Goal: Check status: Check status

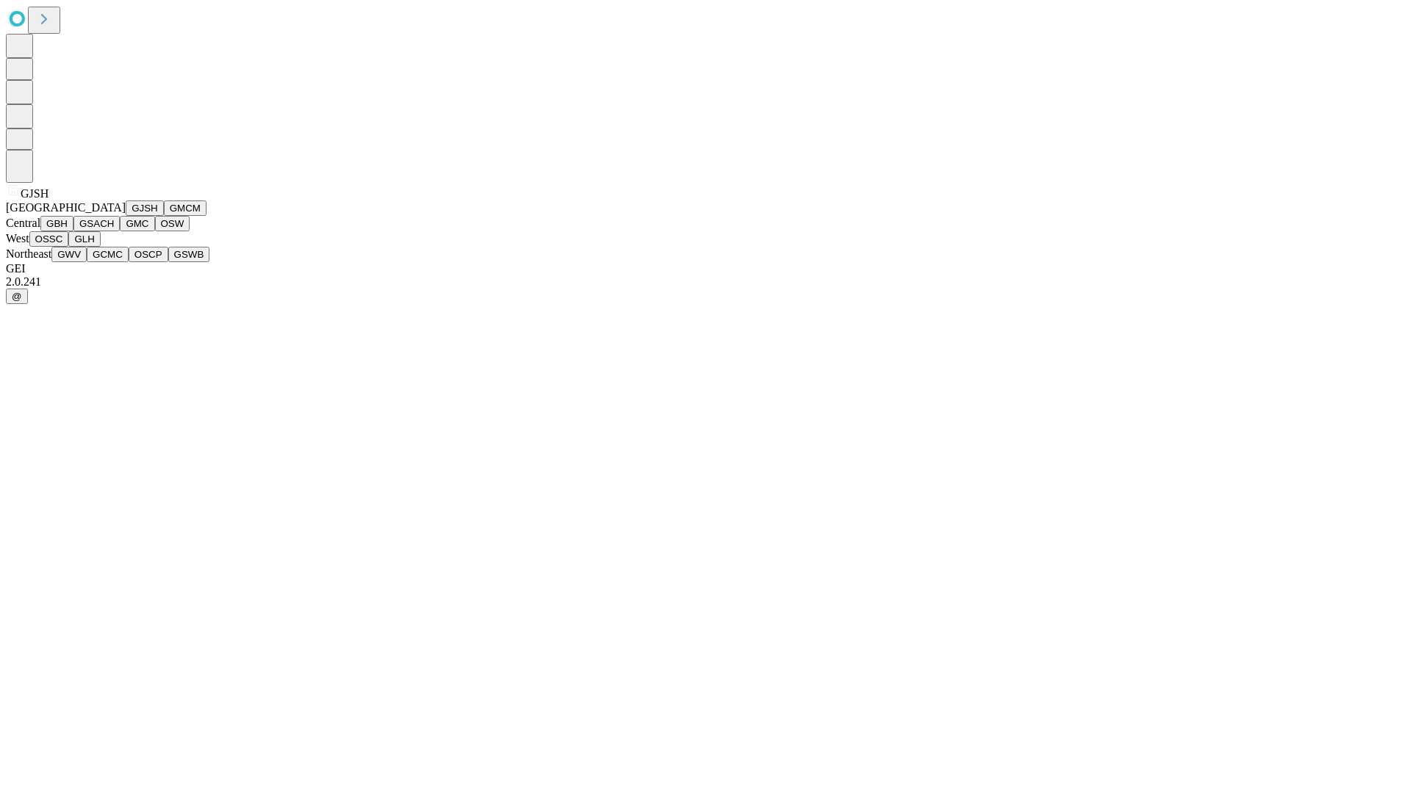
click at [126, 216] on button "GJSH" at bounding box center [145, 208] width 38 height 15
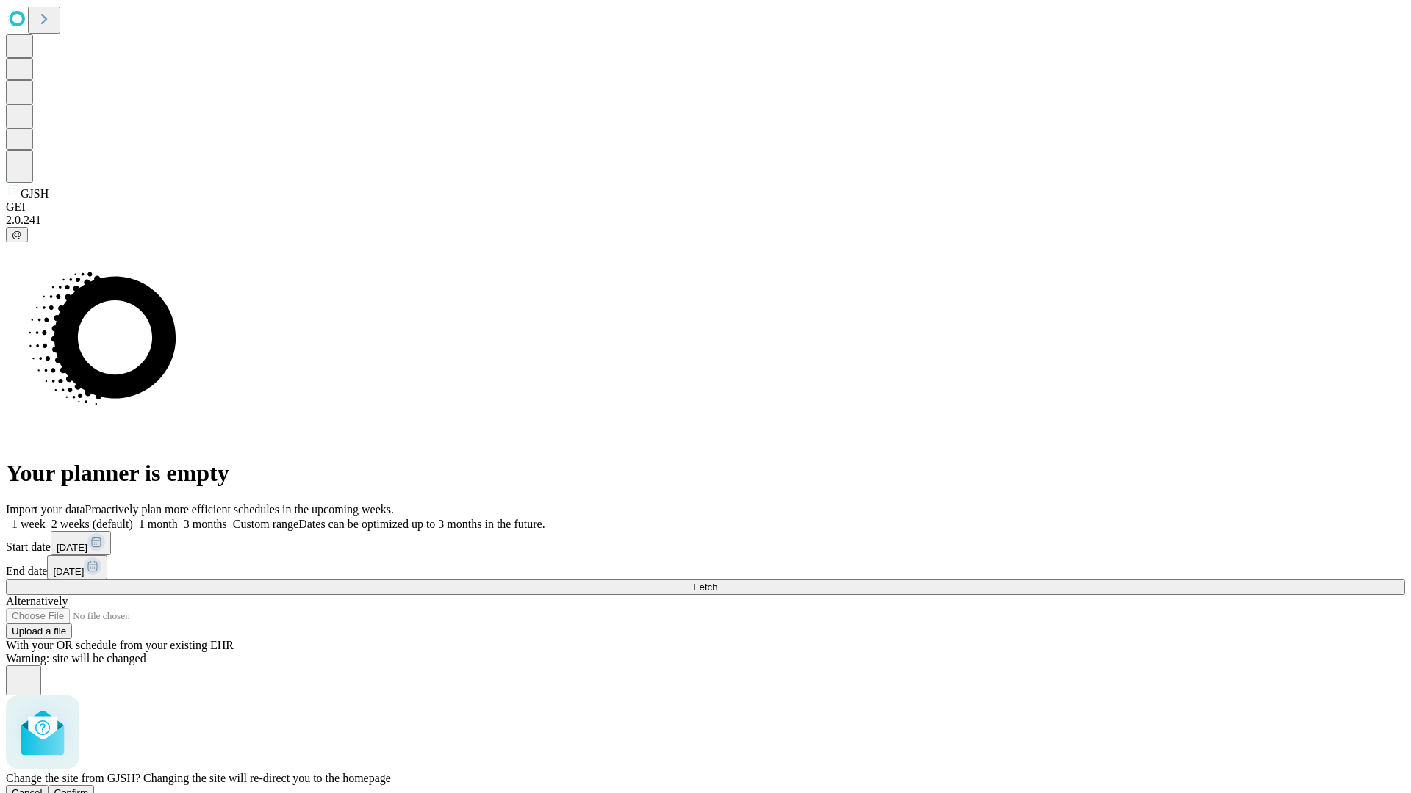
click at [89, 788] on span "Confirm" at bounding box center [71, 793] width 35 height 11
click at [178, 518] on label "1 month" at bounding box center [155, 524] width 45 height 12
click at [717, 582] on span "Fetch" at bounding box center [705, 587] width 24 height 11
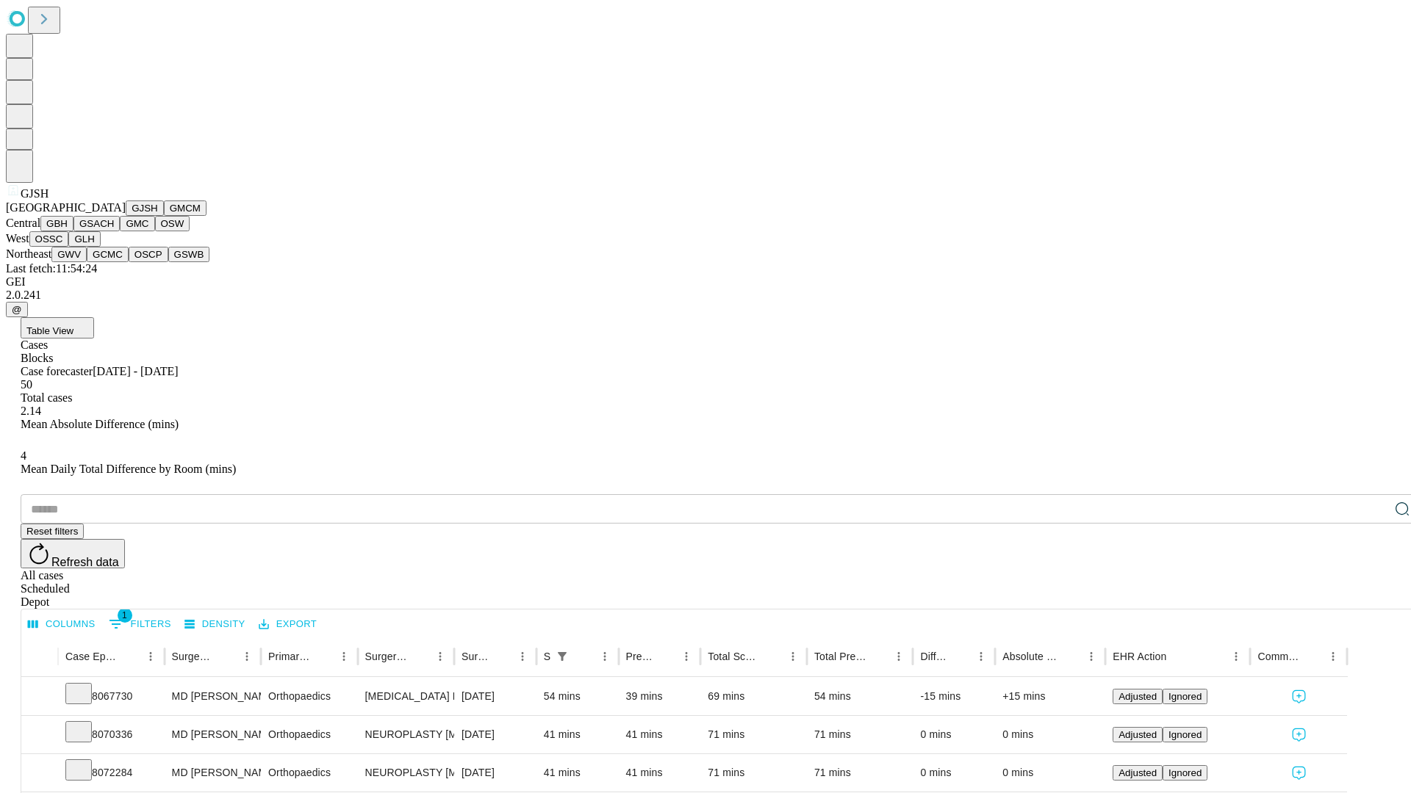
click at [164, 216] on button "GMCM" at bounding box center [185, 208] width 43 height 15
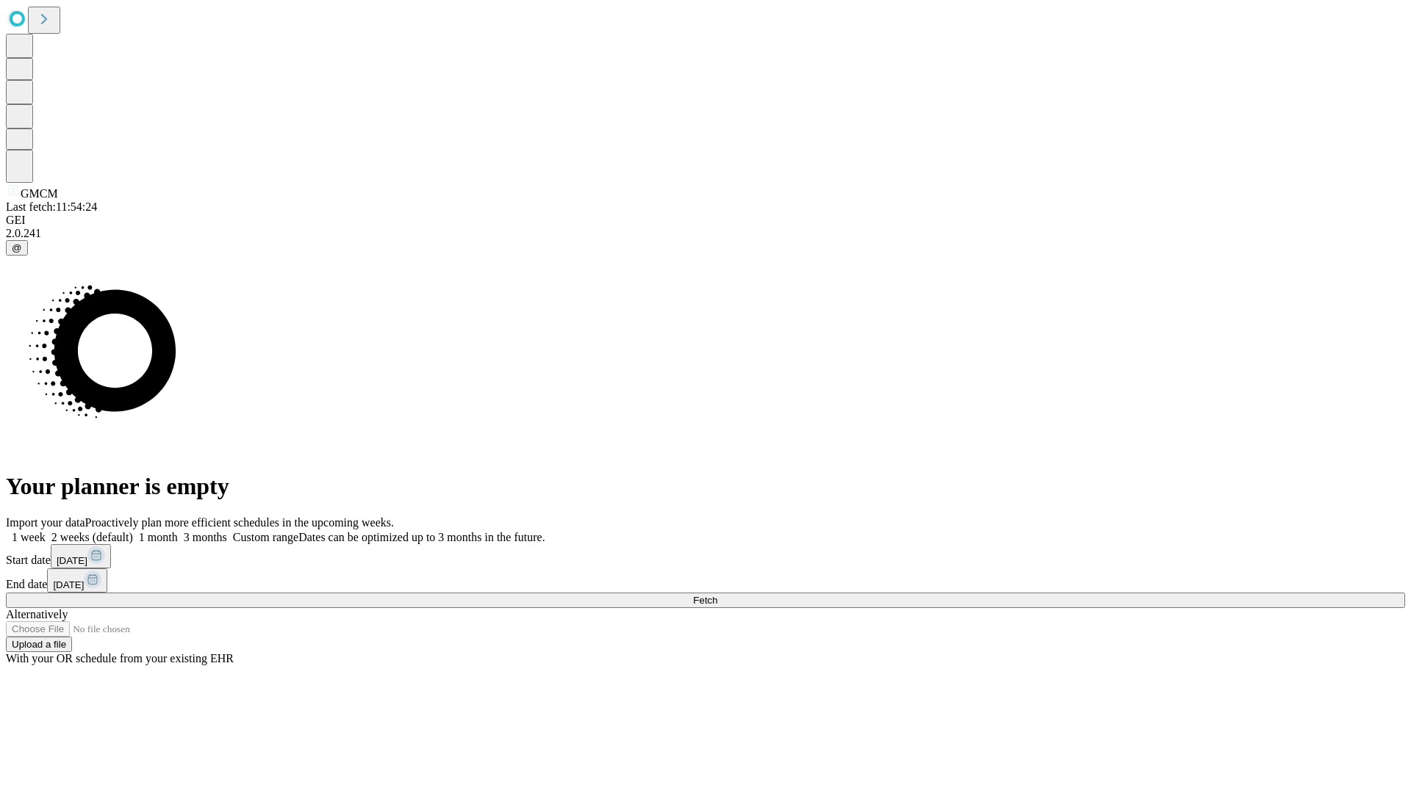
click at [178, 531] on label "1 month" at bounding box center [155, 537] width 45 height 12
click at [717, 595] on span "Fetch" at bounding box center [705, 600] width 24 height 11
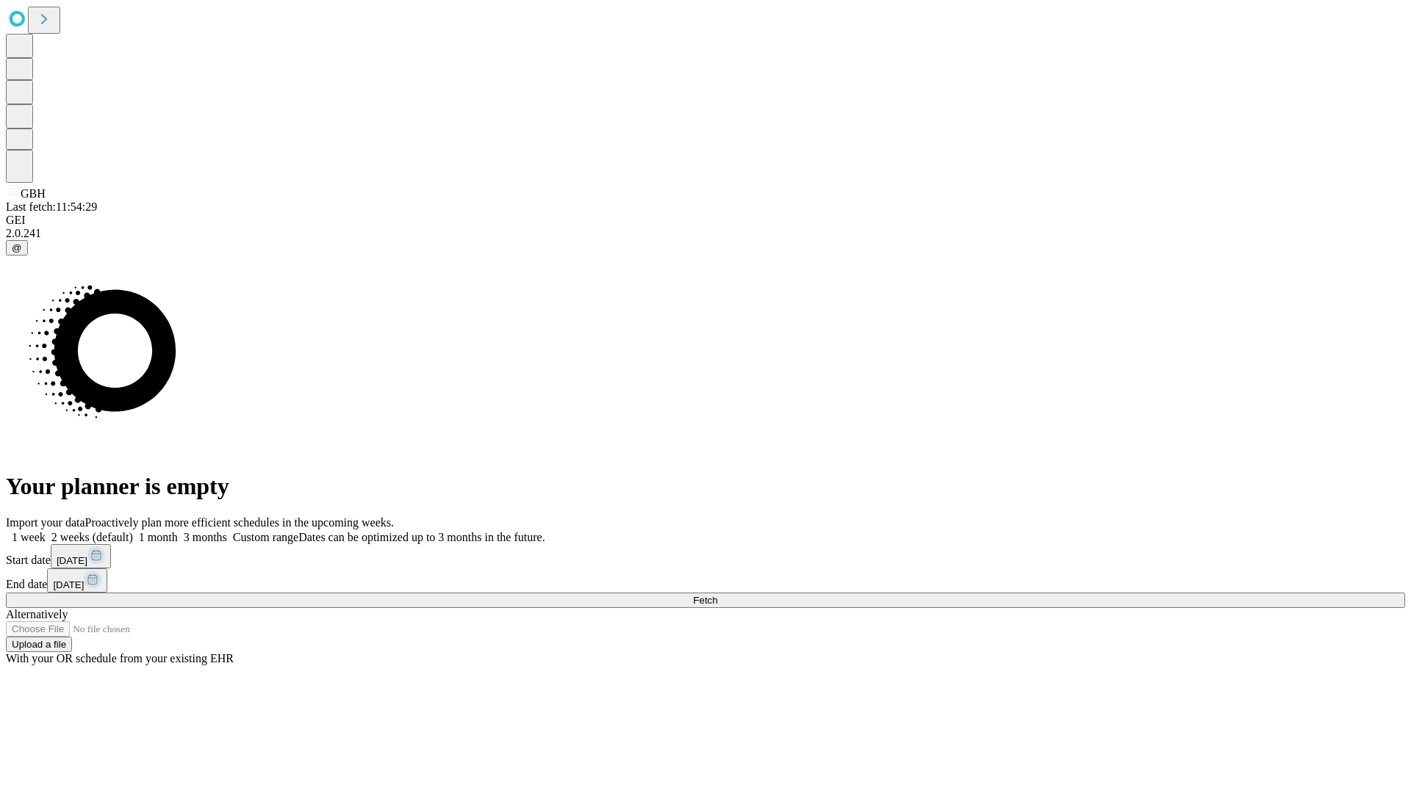
click at [178, 531] on label "1 month" at bounding box center [155, 537] width 45 height 12
click at [717, 595] on span "Fetch" at bounding box center [705, 600] width 24 height 11
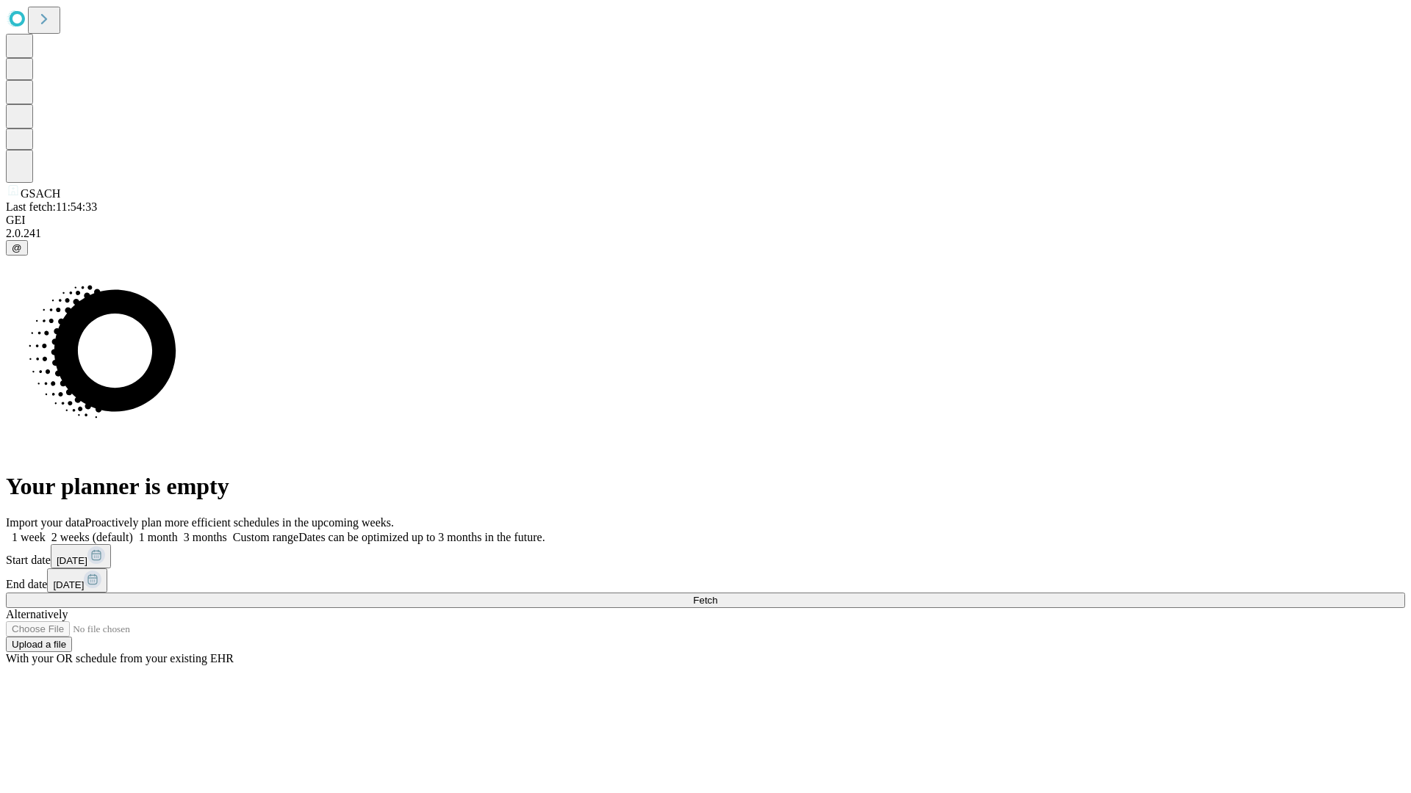
click at [178, 531] on label "1 month" at bounding box center [155, 537] width 45 height 12
click at [717, 595] on span "Fetch" at bounding box center [705, 600] width 24 height 11
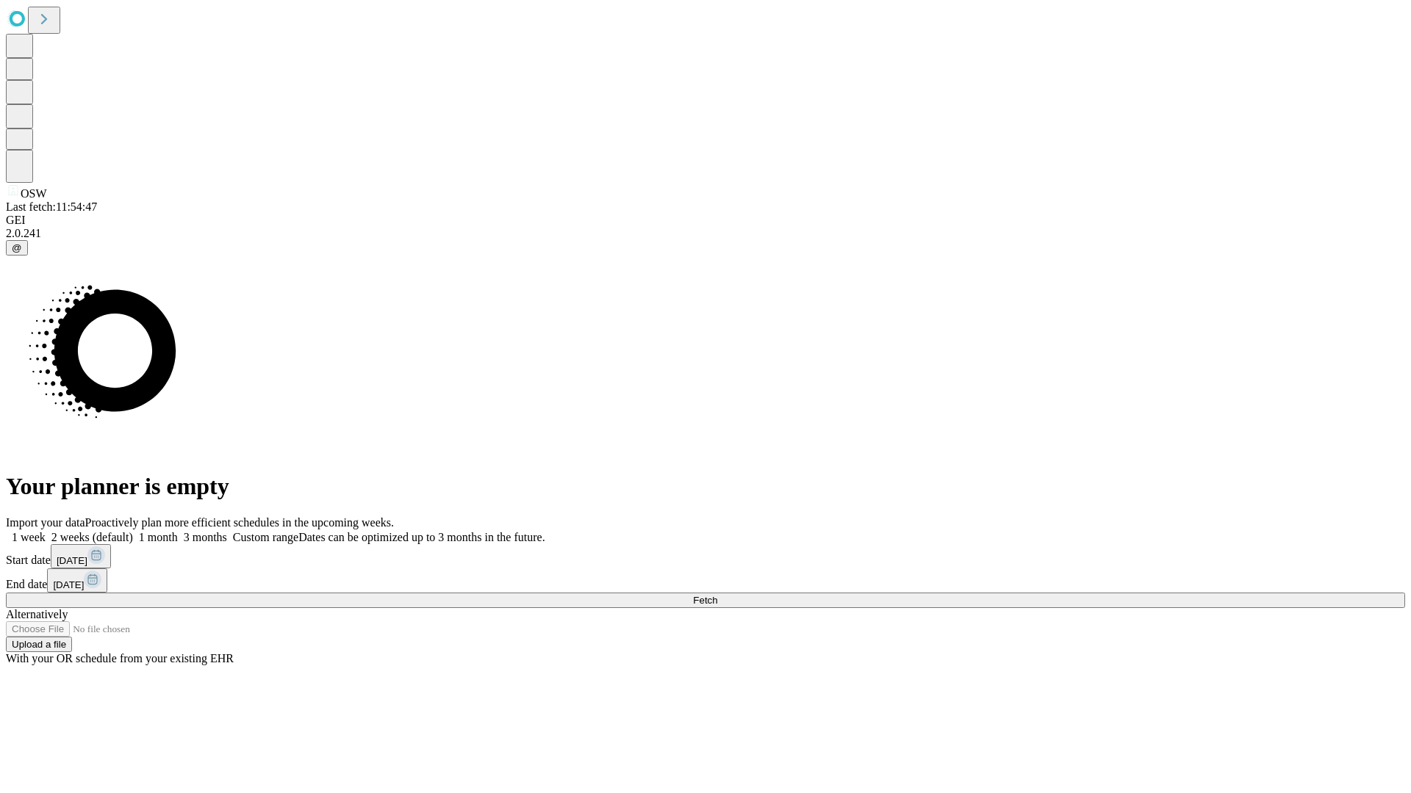
click at [178, 531] on label "1 month" at bounding box center [155, 537] width 45 height 12
click at [717, 595] on span "Fetch" at bounding box center [705, 600] width 24 height 11
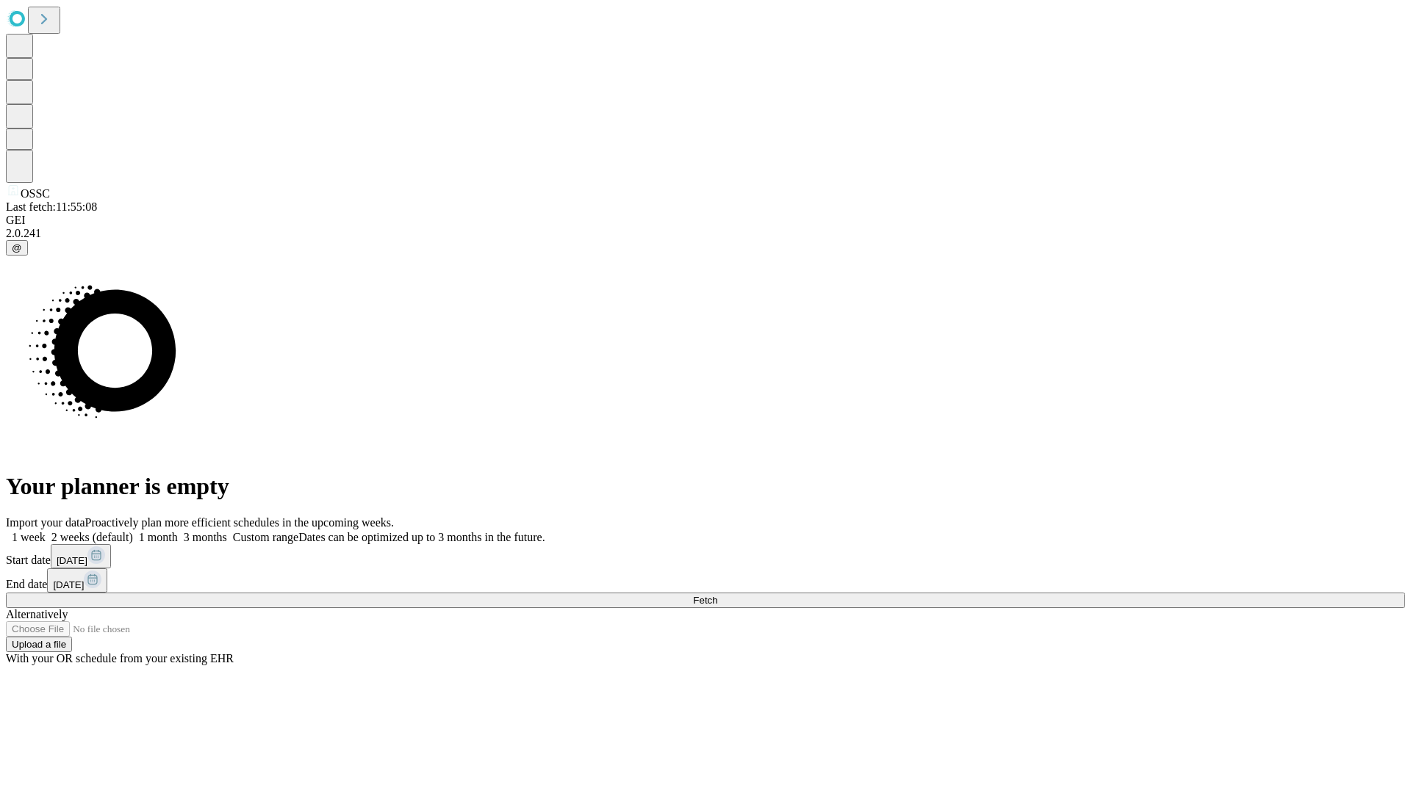
click at [178, 531] on label "1 month" at bounding box center [155, 537] width 45 height 12
click at [717, 595] on span "Fetch" at bounding box center [705, 600] width 24 height 11
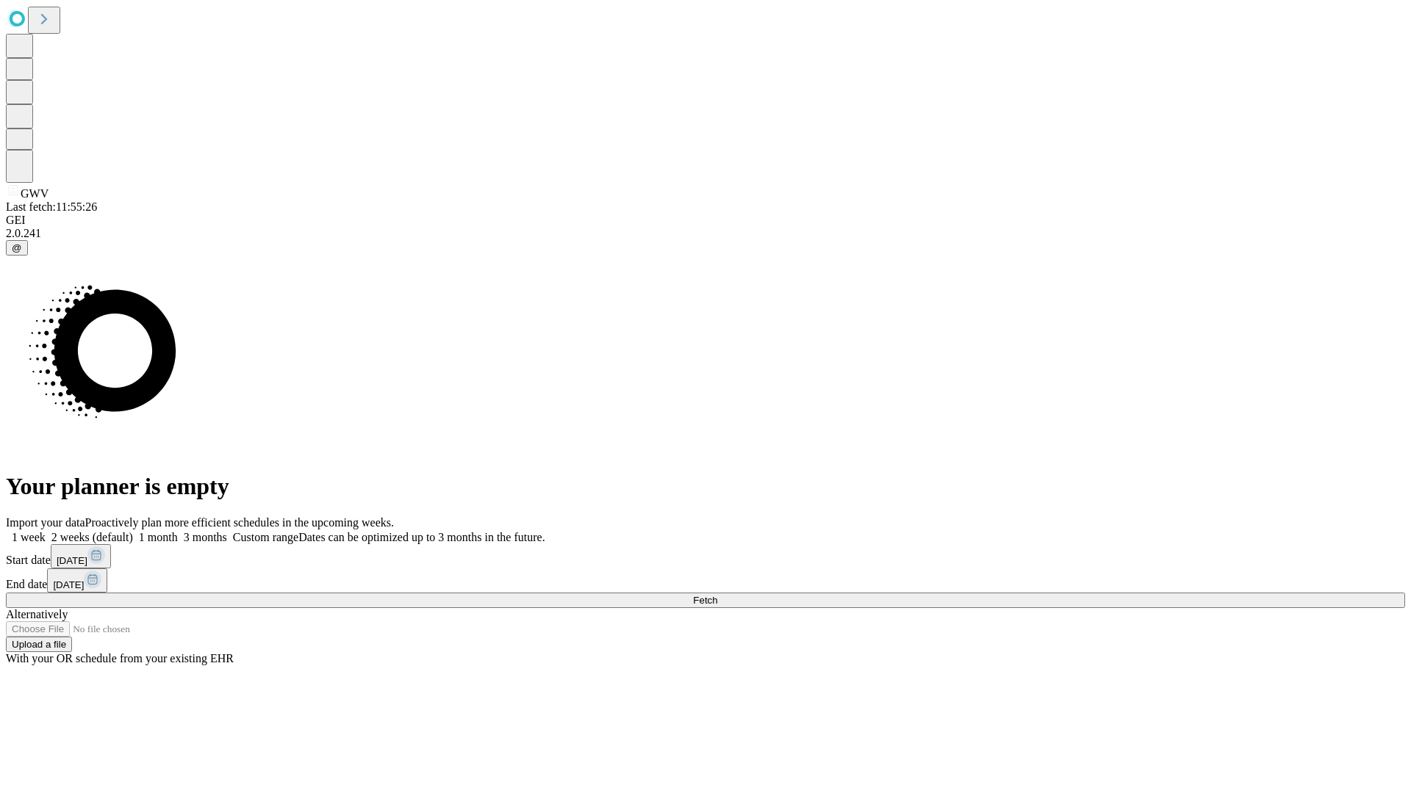
click at [178, 531] on label "1 month" at bounding box center [155, 537] width 45 height 12
click at [717, 595] on span "Fetch" at bounding box center [705, 600] width 24 height 11
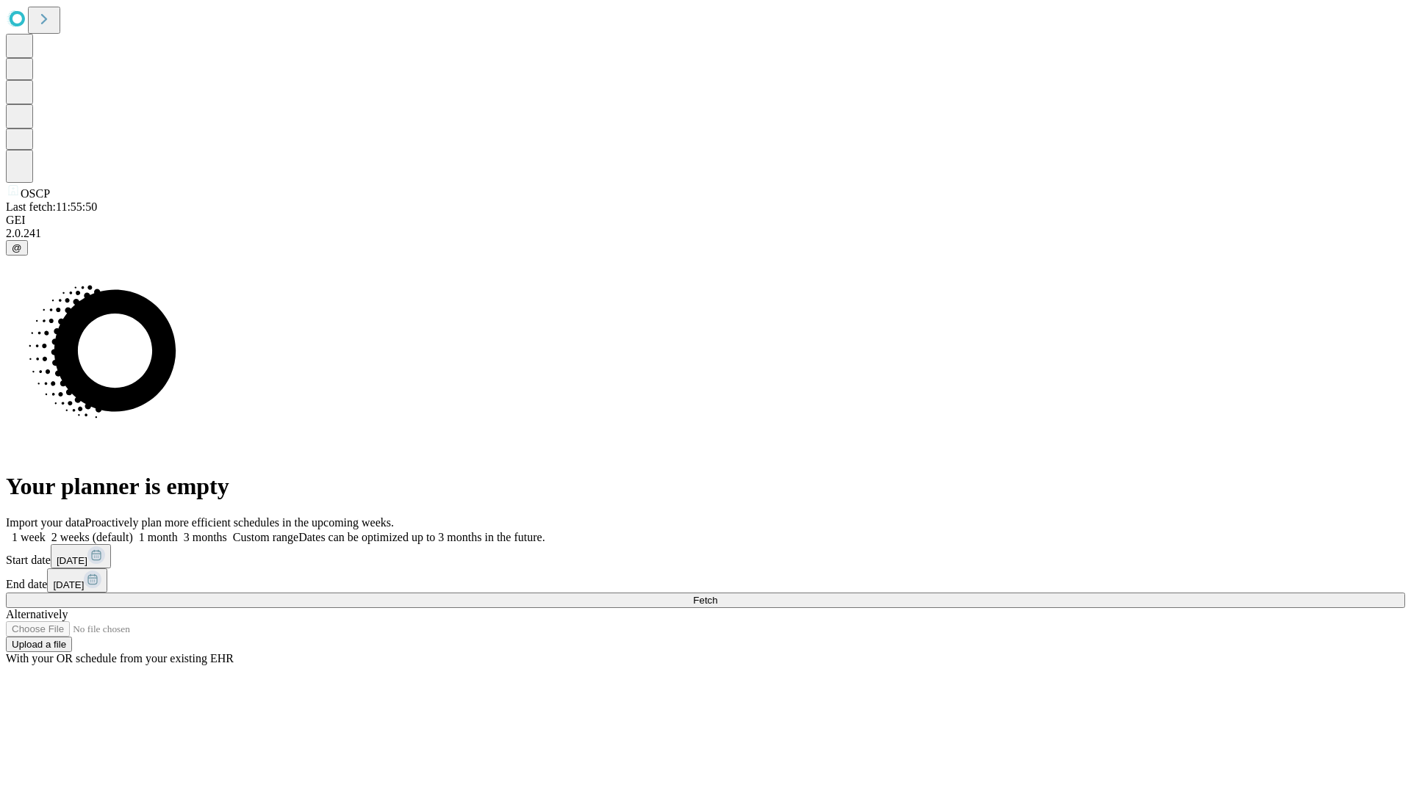
click at [178, 531] on label "1 month" at bounding box center [155, 537] width 45 height 12
click at [717, 595] on span "Fetch" at bounding box center [705, 600] width 24 height 11
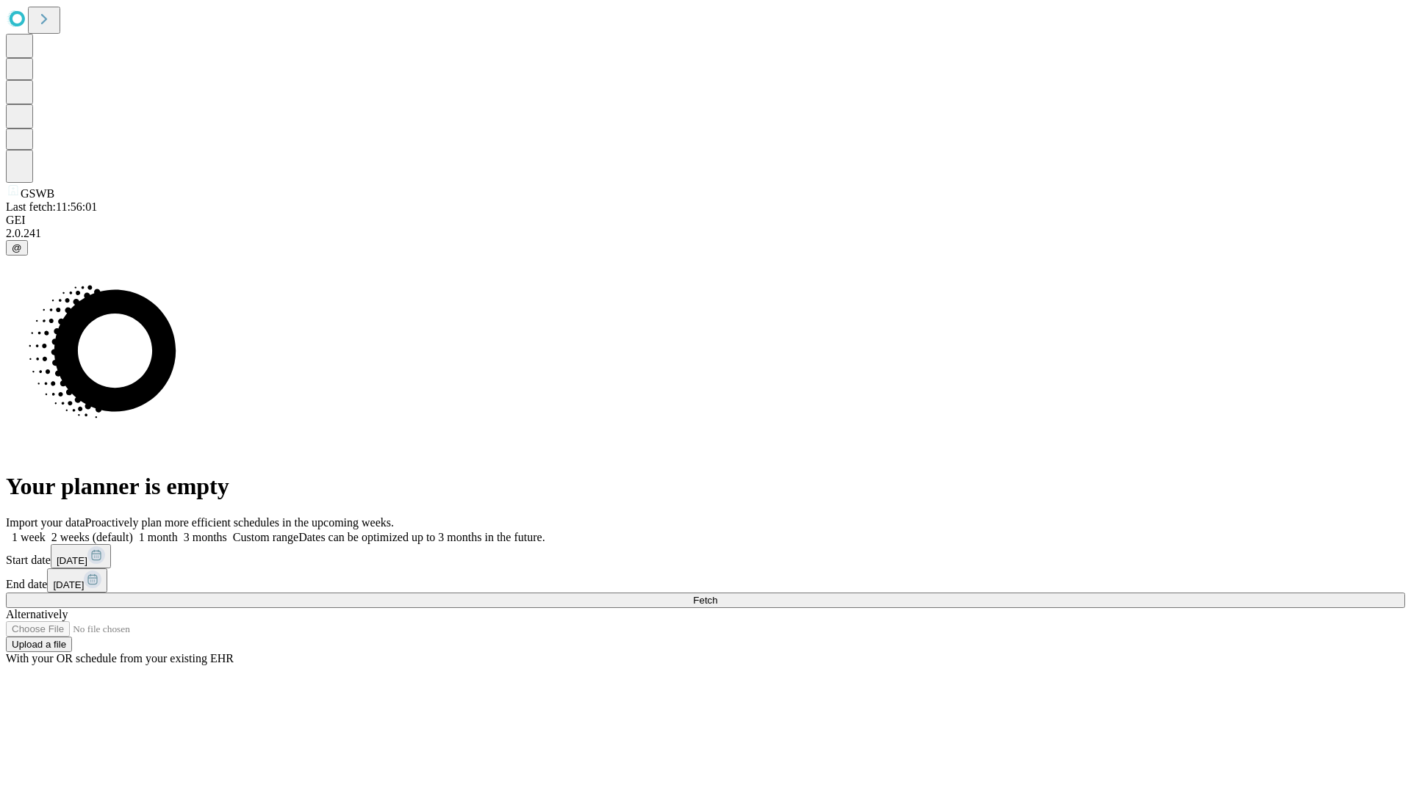
click at [178, 531] on label "1 month" at bounding box center [155, 537] width 45 height 12
click at [717, 595] on span "Fetch" at bounding box center [705, 600] width 24 height 11
